Goal: Navigation & Orientation: Find specific page/section

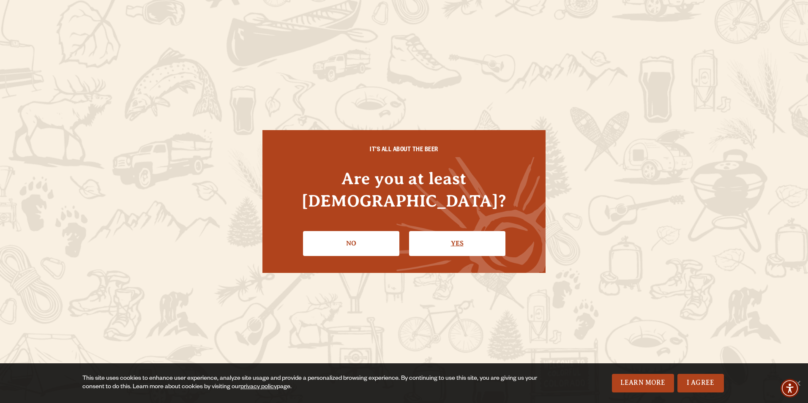
click at [438, 231] on link "Yes" at bounding box center [457, 243] width 96 height 25
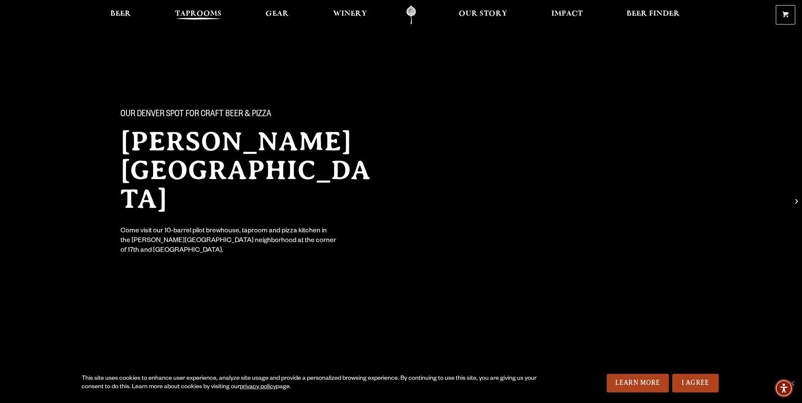
click at [209, 11] on span "Taprooms" at bounding box center [198, 14] width 47 height 7
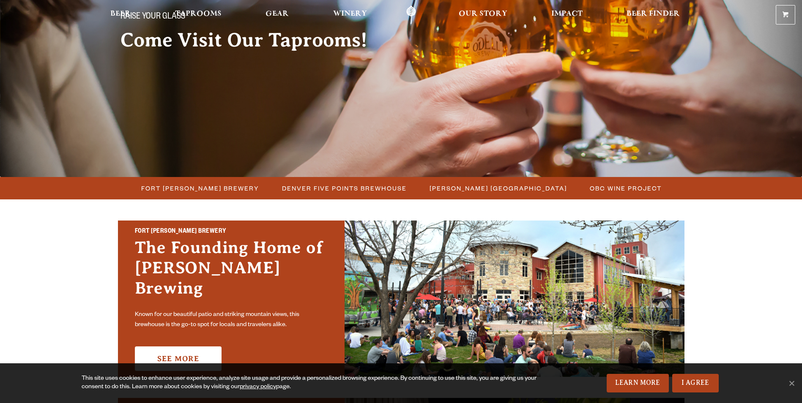
scroll to position [254, 0]
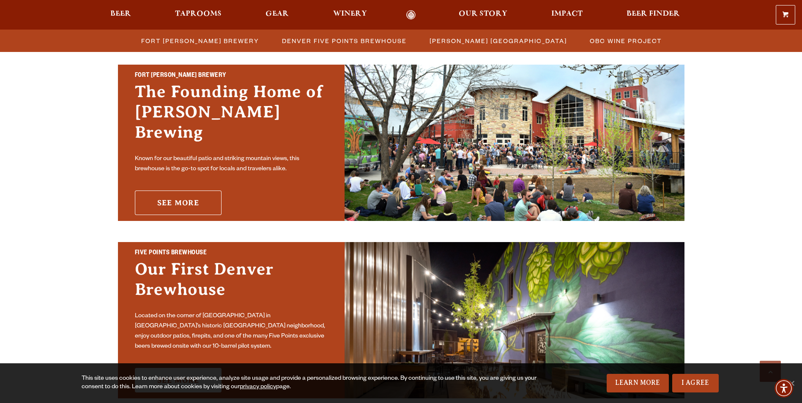
click at [194, 196] on link "See More" at bounding box center [178, 203] width 87 height 25
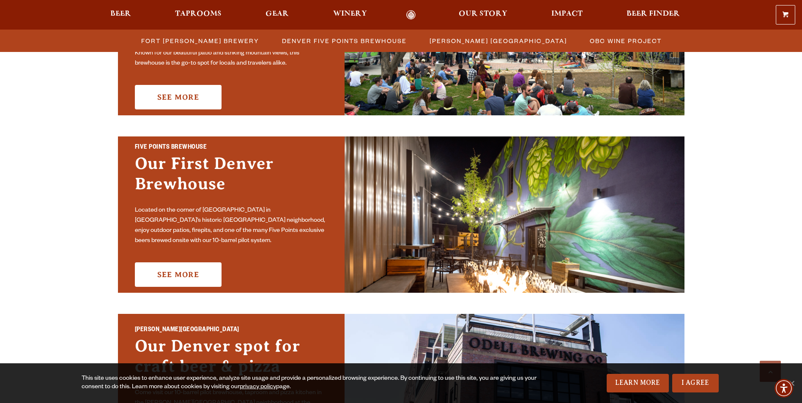
scroll to position [507, 0]
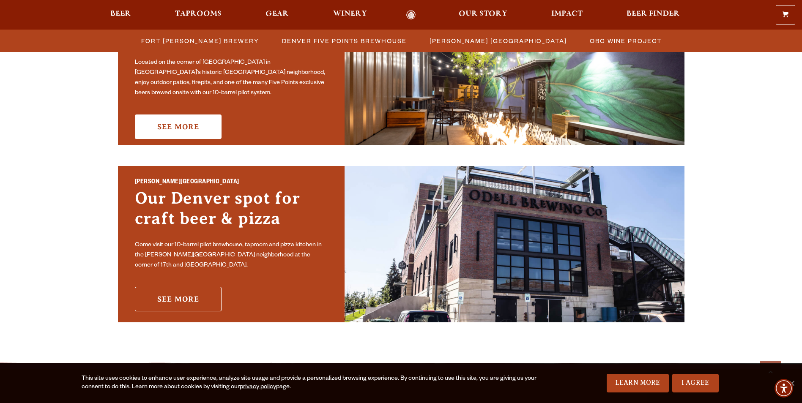
click at [181, 294] on link "See More" at bounding box center [178, 299] width 87 height 25
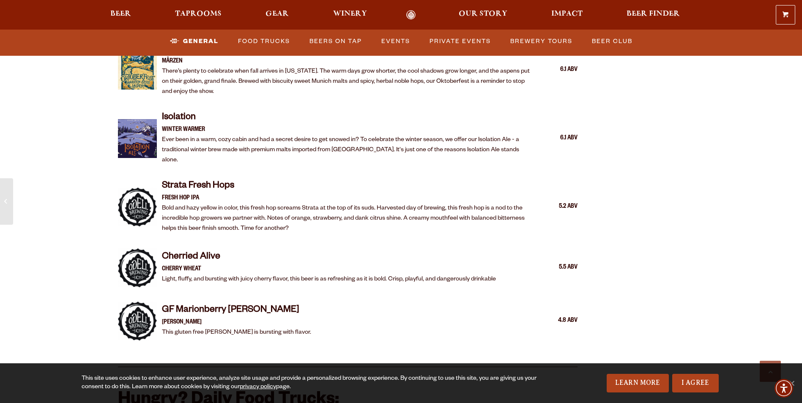
scroll to position [1733, 0]
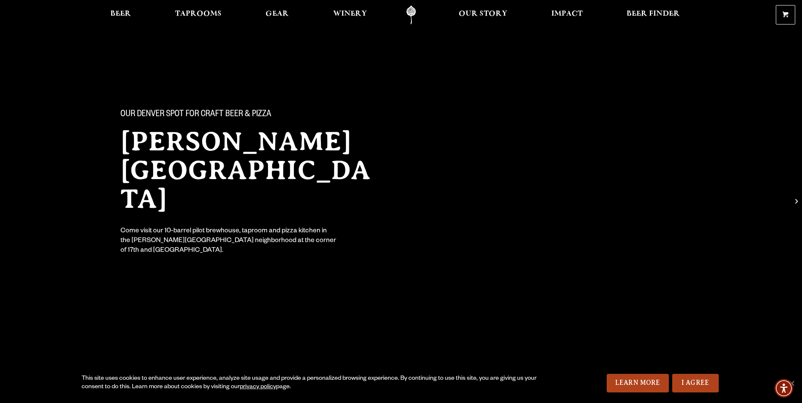
drag, startPoint x: 131, startPoint y: 284, endPoint x: 134, endPoint y: 55, distance: 228.3
